Goal: Task Accomplishment & Management: Manage account settings

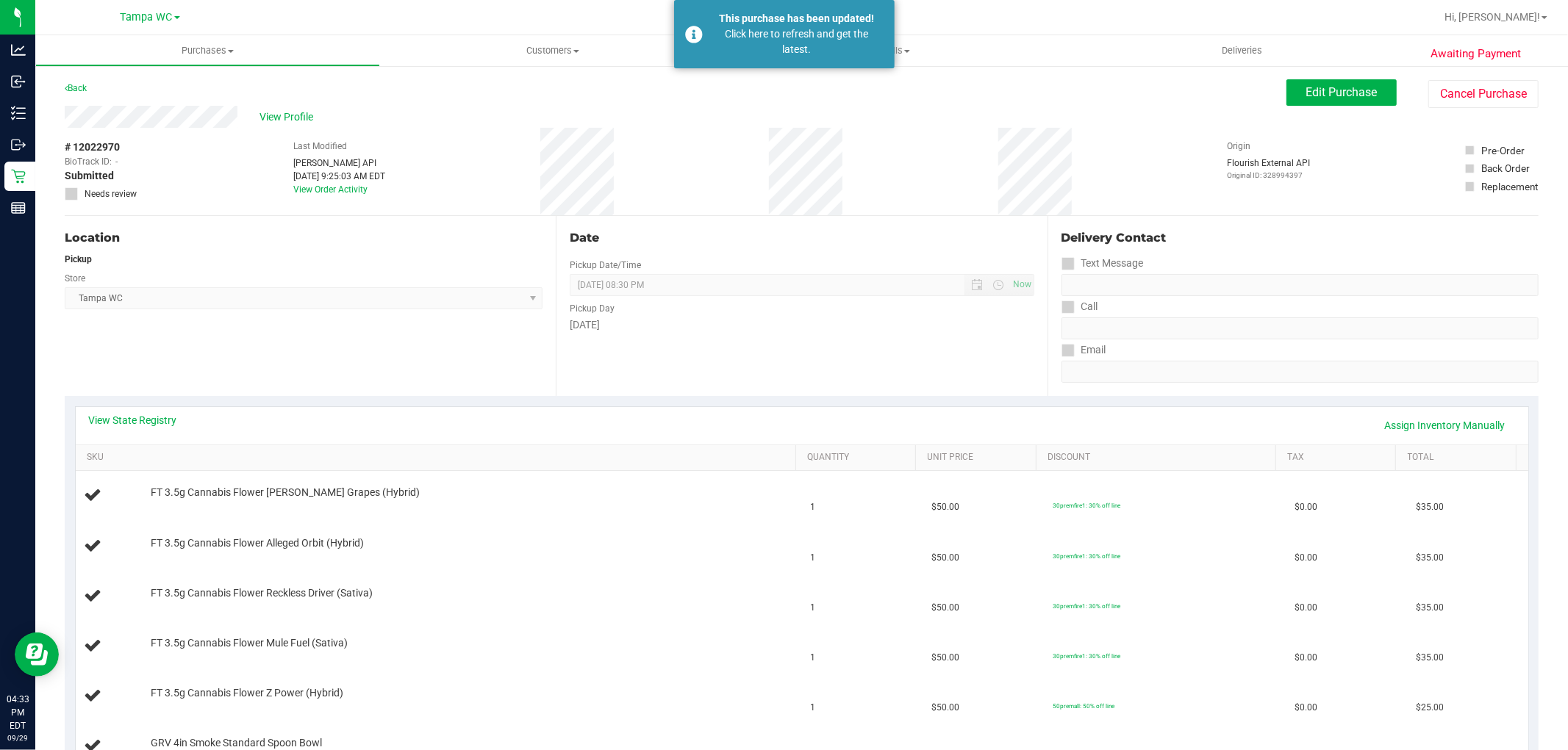
click at [81, 82] on div "Back" at bounding box center [75, 88] width 22 height 18
click at [78, 91] on link "Back" at bounding box center [75, 88] width 22 height 10
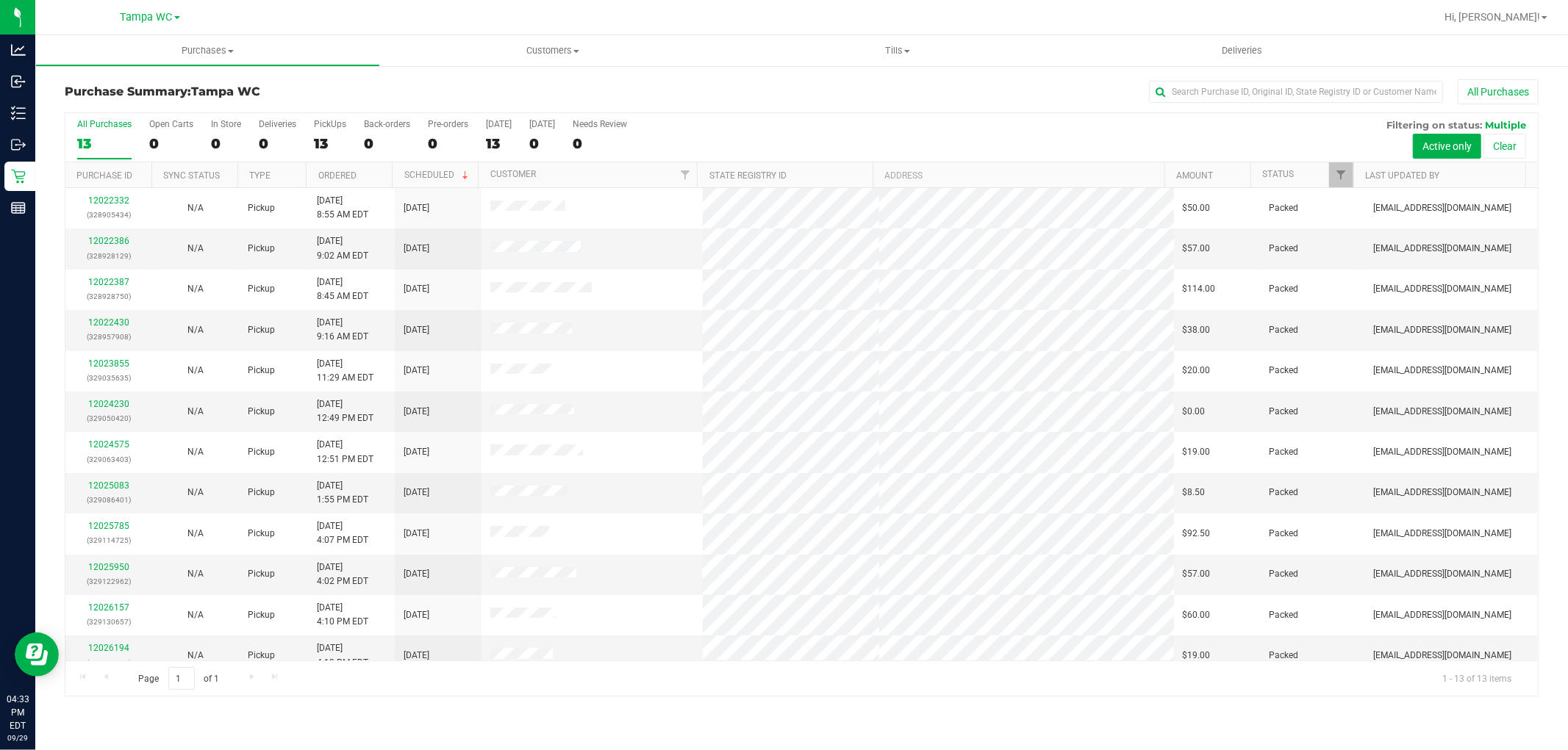
click at [1349, 170] on div at bounding box center [1352, 175] width 7 height 26
click at [1342, 172] on span "Filter" at bounding box center [1341, 175] width 11 height 11
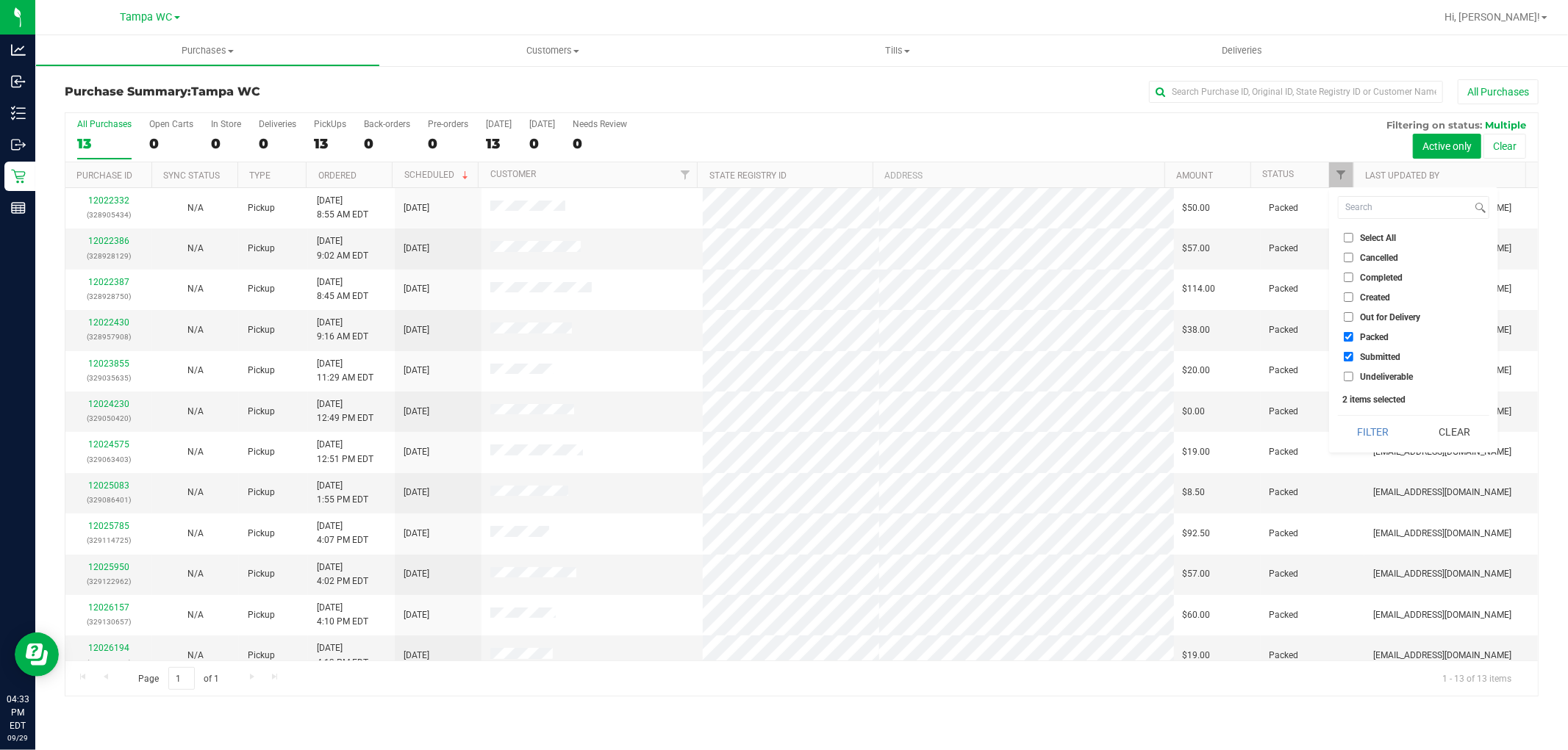
click at [1345, 337] on input "Packed" at bounding box center [1348, 337] width 10 height 10
checkbox input "false"
click at [1361, 441] on button "Filter" at bounding box center [1373, 432] width 70 height 32
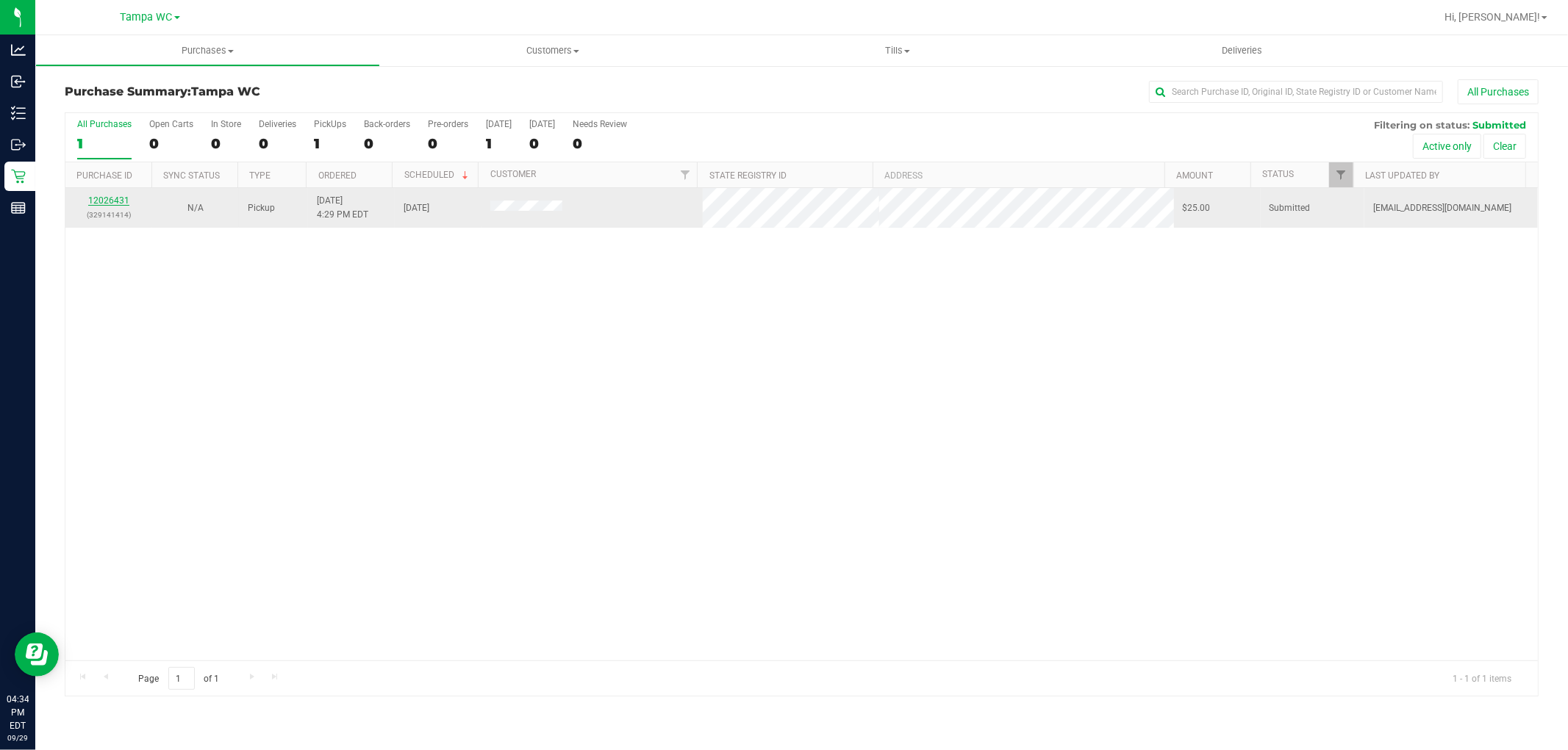
click at [112, 202] on link "12026431" at bounding box center [109, 200] width 41 height 10
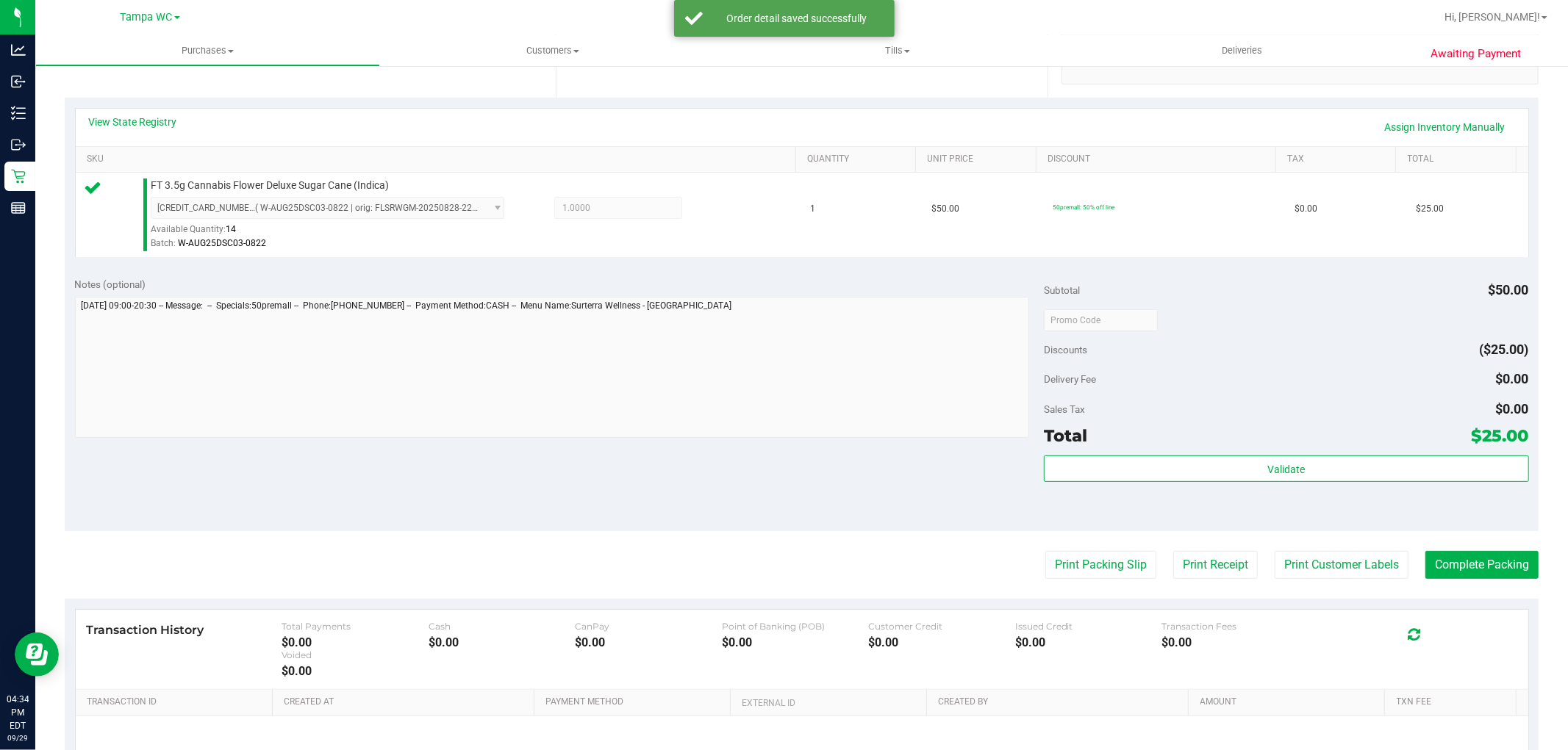
scroll to position [326, 0]
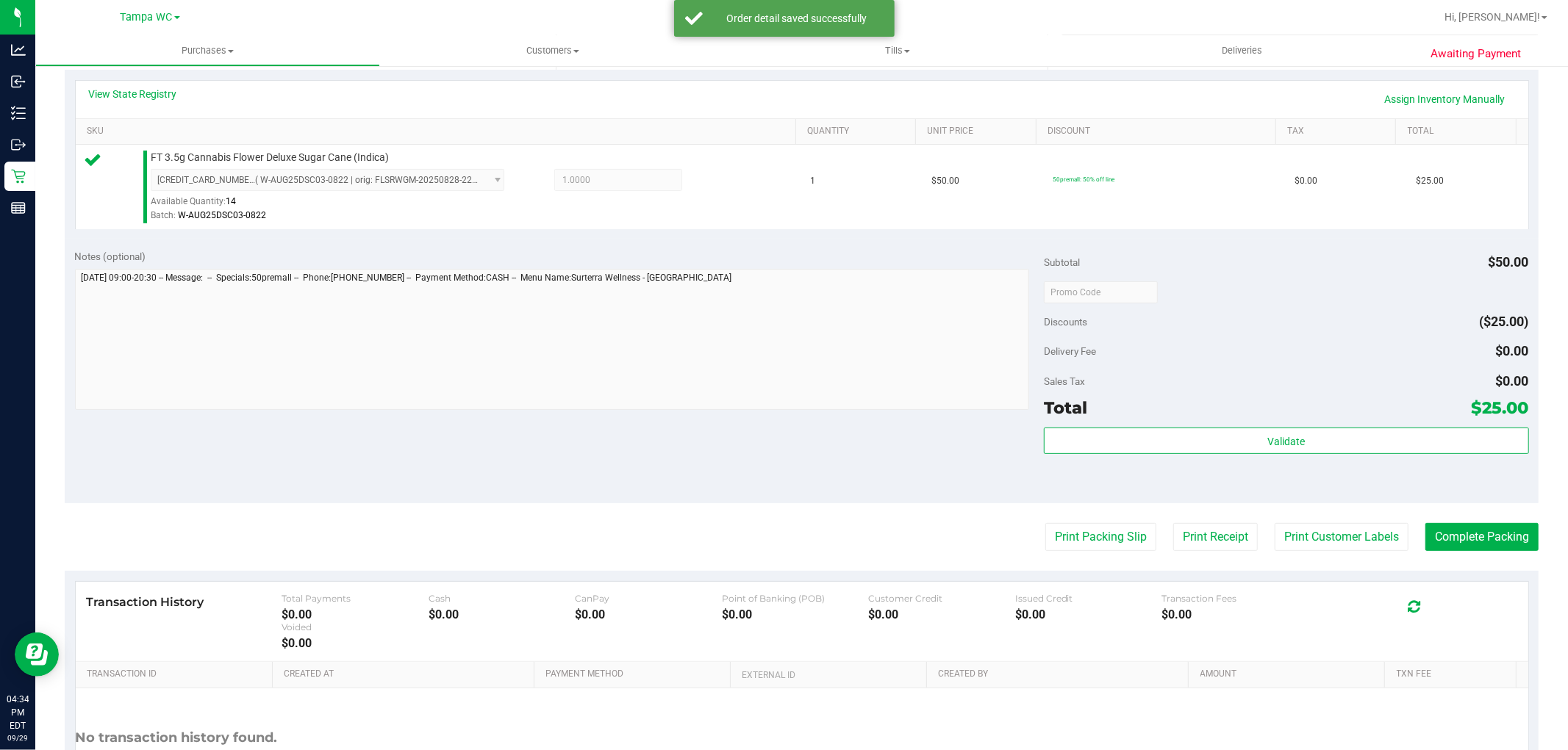
click at [1515, 523] on purchase-details "Back Edit Purchase Cancel Purchase View Profile # 12026431 BioTrack ID: - Submi…" at bounding box center [802, 300] width 1474 height 1093
click at [1510, 527] on button "Complete Packing" at bounding box center [1481, 537] width 113 height 28
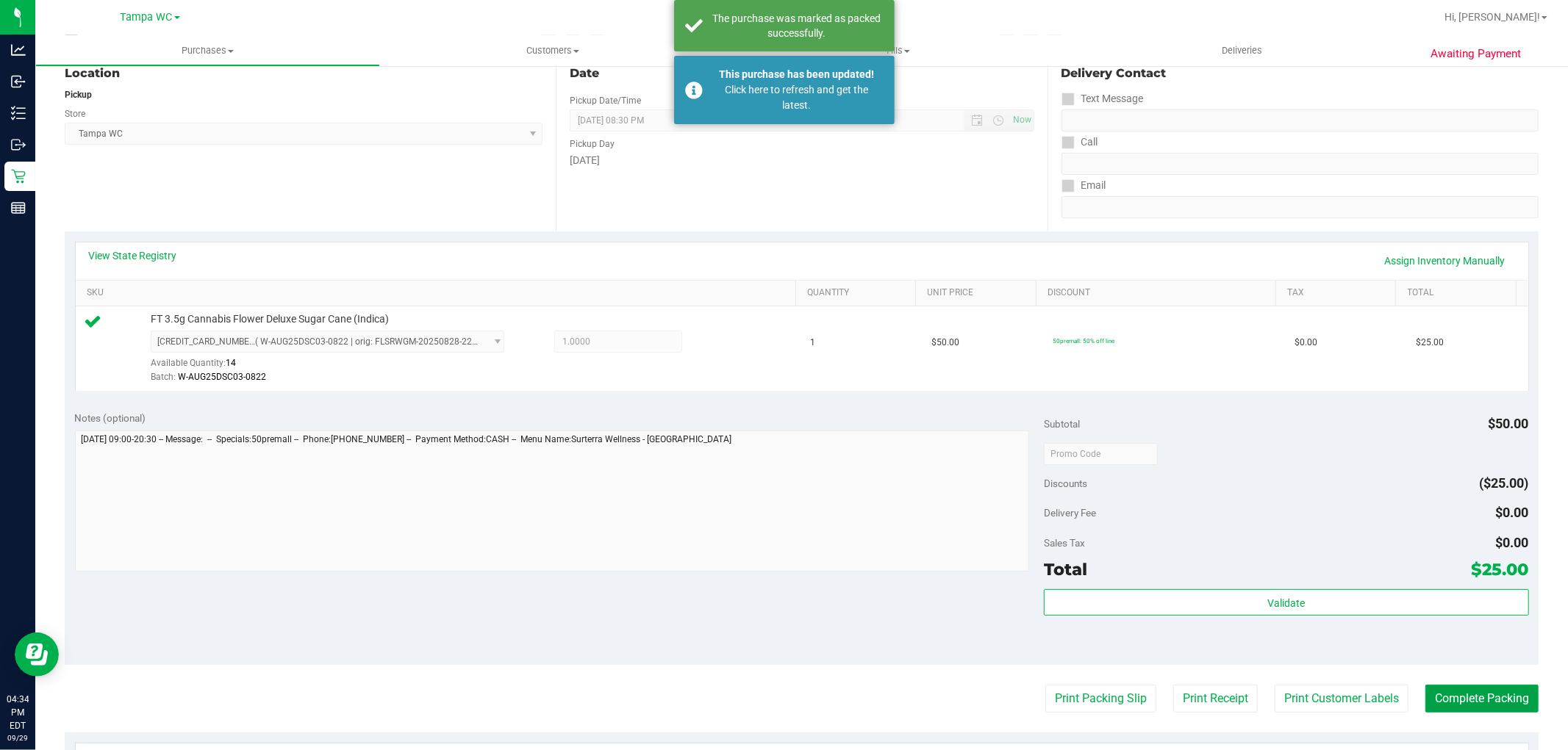
scroll to position [0, 0]
